Goal: Transaction & Acquisition: Purchase product/service

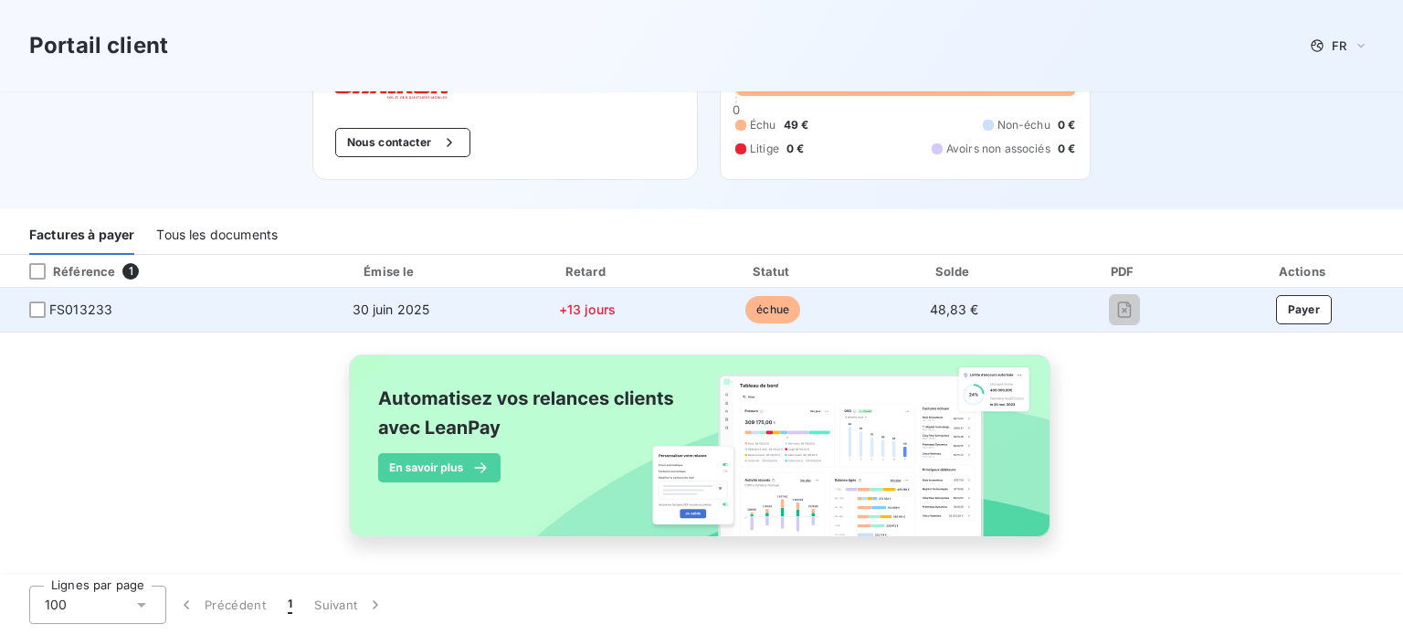
scroll to position [117, 0]
click at [1292, 305] on button "Payer" at bounding box center [1304, 308] width 57 height 29
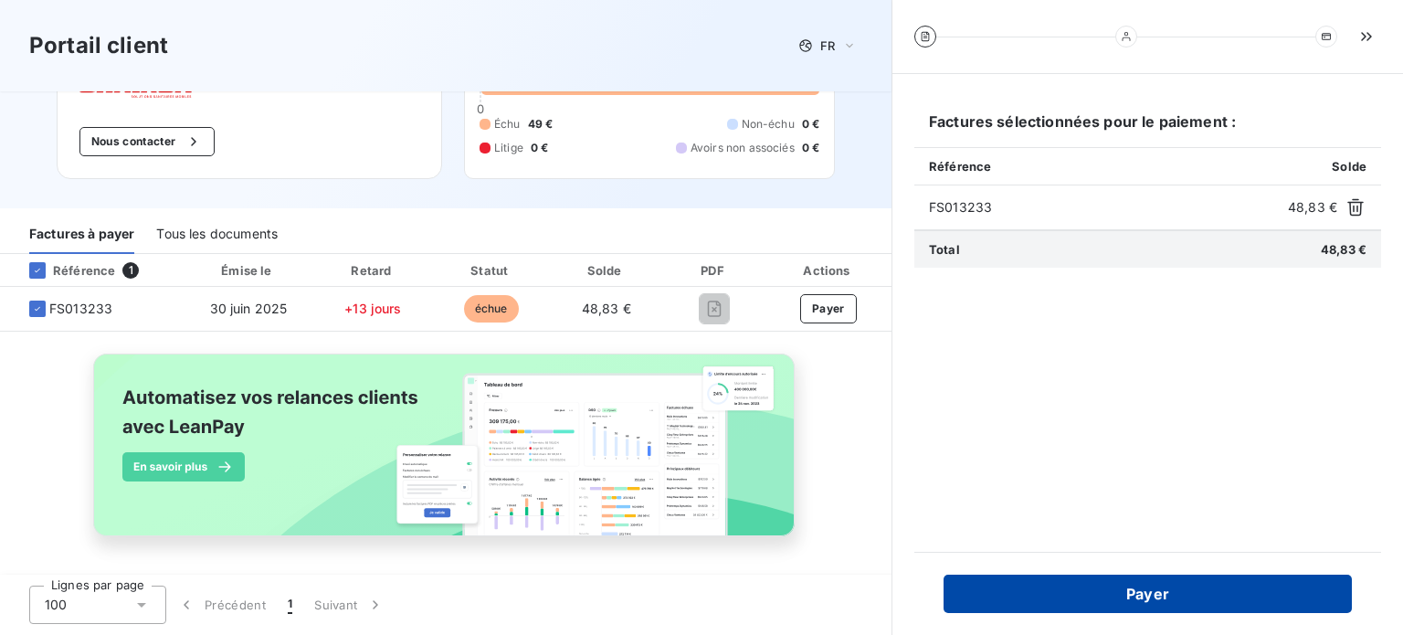
click at [1102, 599] on button "Payer" at bounding box center [1148, 594] width 408 height 38
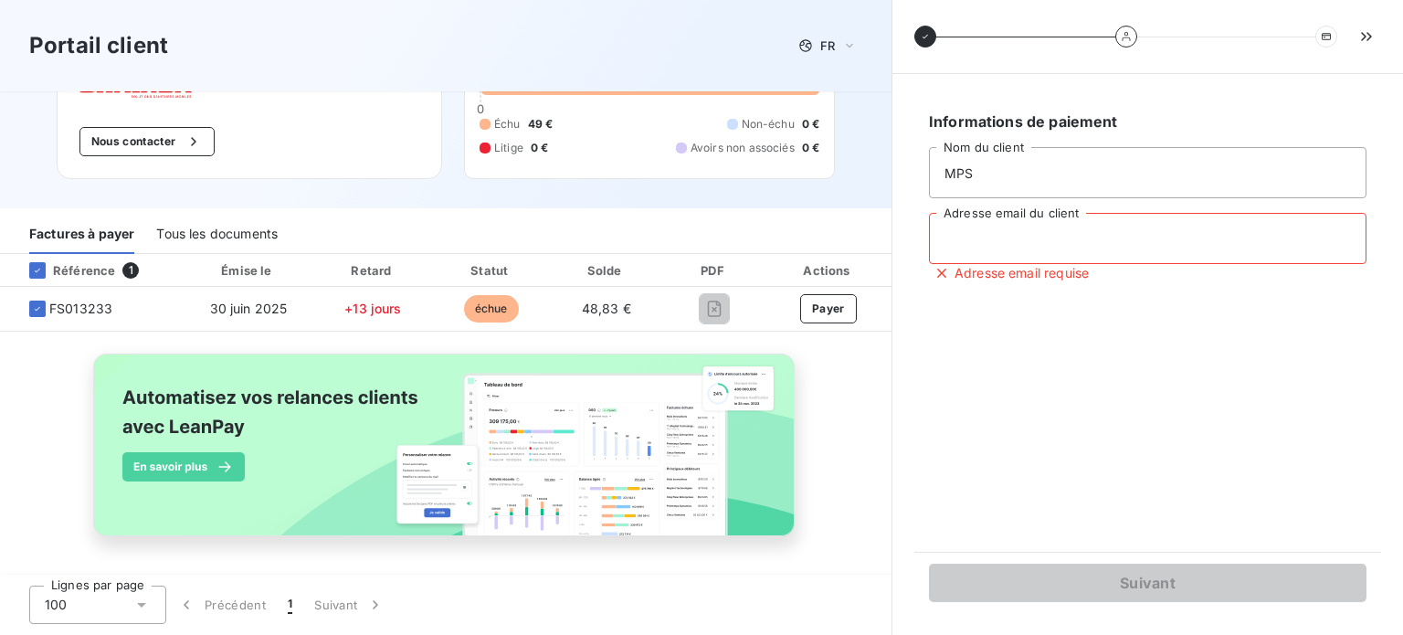
click at [952, 248] on input "Adresse email du client" at bounding box center [1148, 238] width 438 height 51
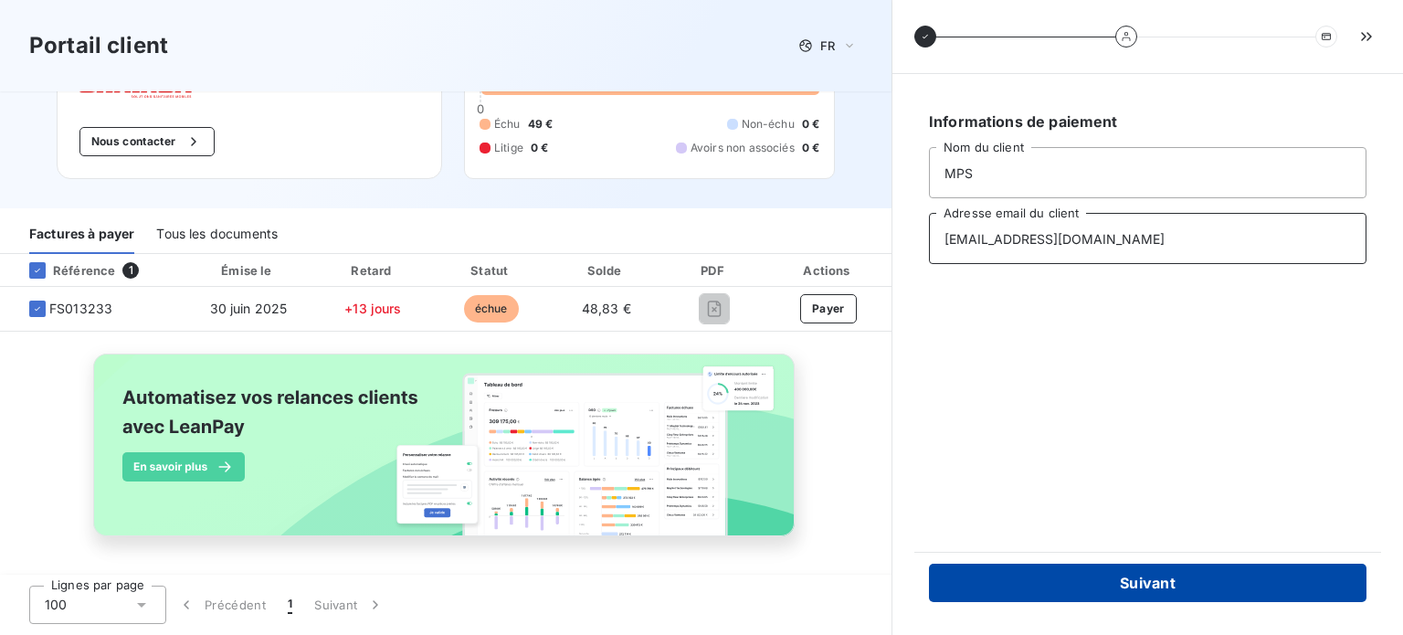
type input "mps974benard@gmail.com"
click at [1132, 578] on button "Suivant" at bounding box center [1148, 583] width 438 height 38
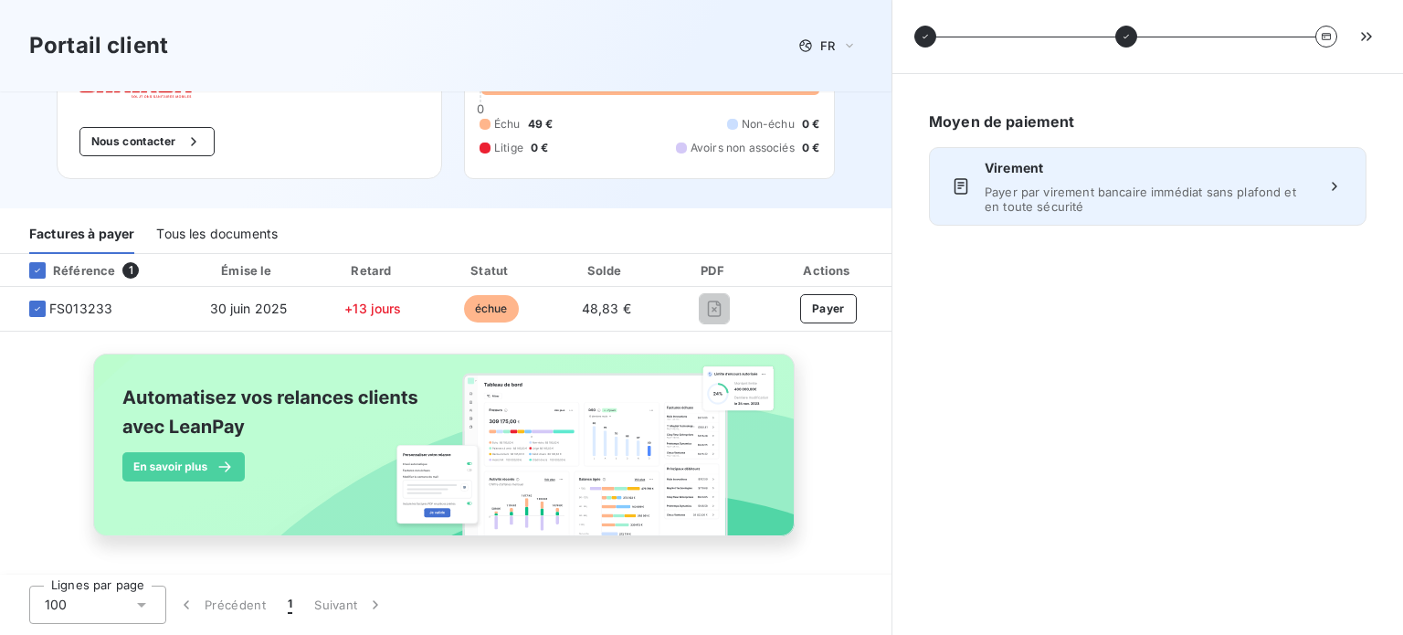
click at [1057, 196] on span "Payer par virement bancaire immédiat sans plafond et en toute sécurité" at bounding box center [1148, 198] width 326 height 29
